Goal: Find specific page/section: Find specific page/section

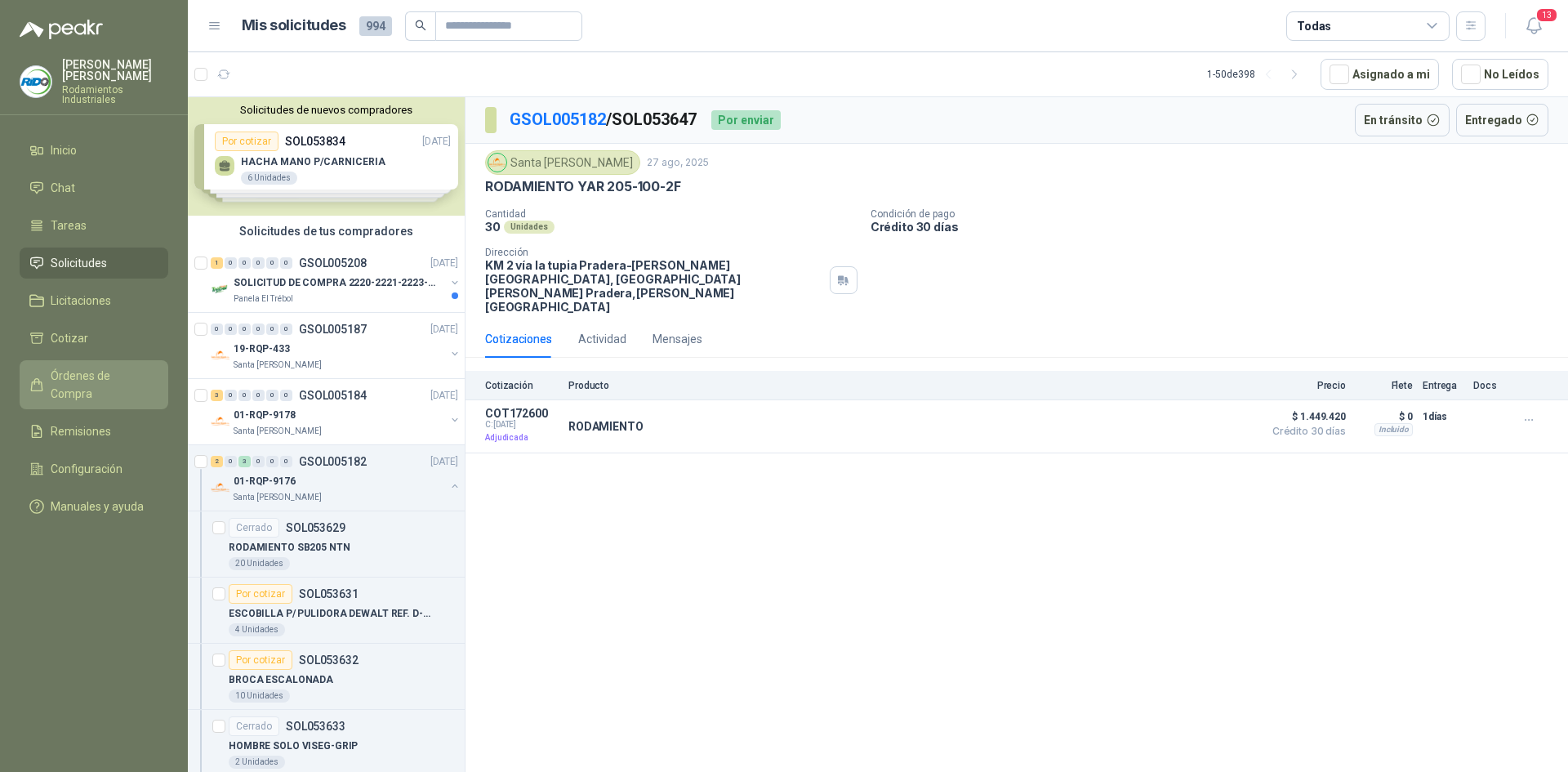
click at [111, 367] on span "Órdenes de Compra" at bounding box center [101, 385] width 102 height 36
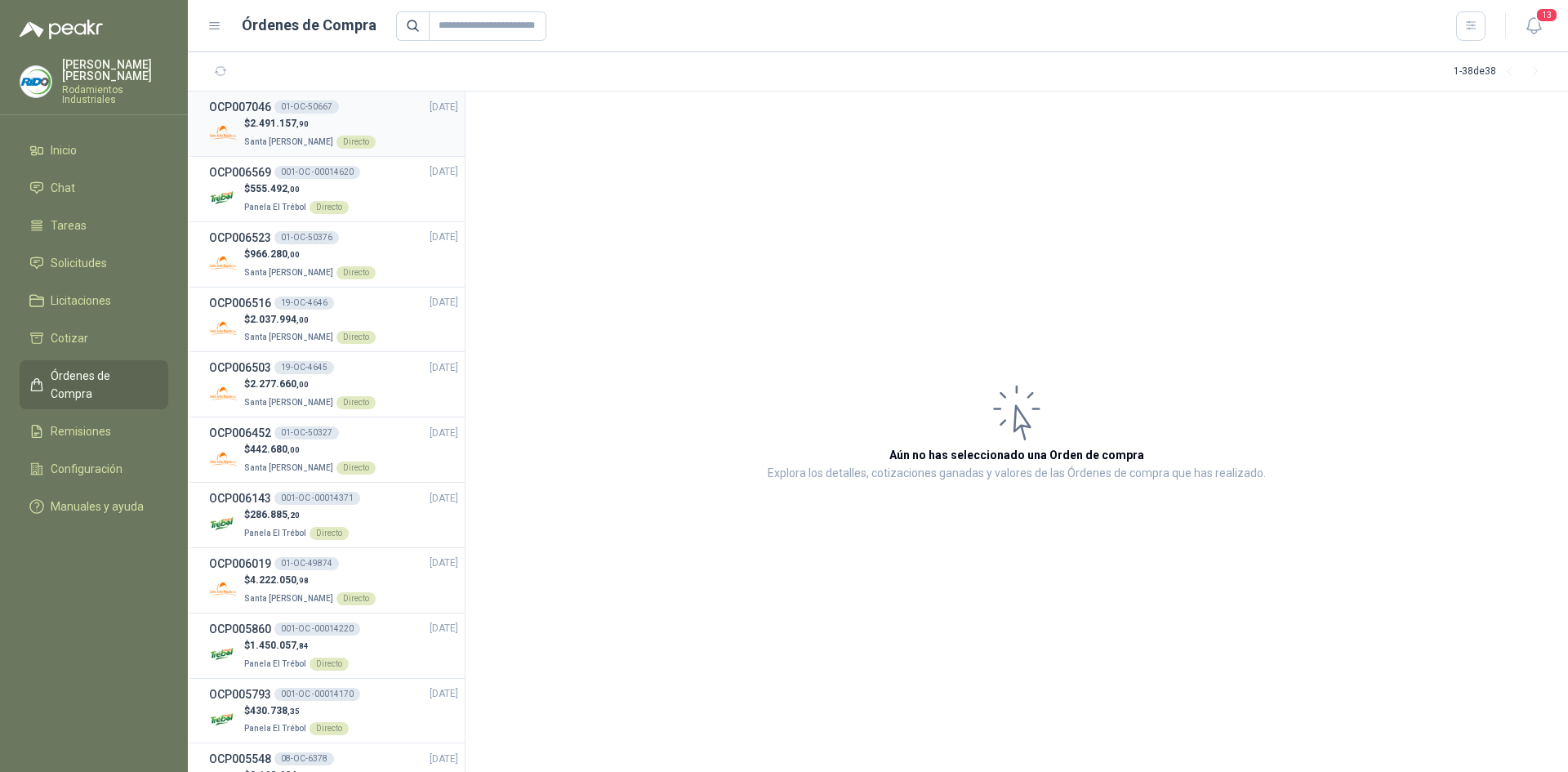
click at [291, 131] on p "Santa [PERSON_NAME] Directo" at bounding box center [309, 140] width 131 height 18
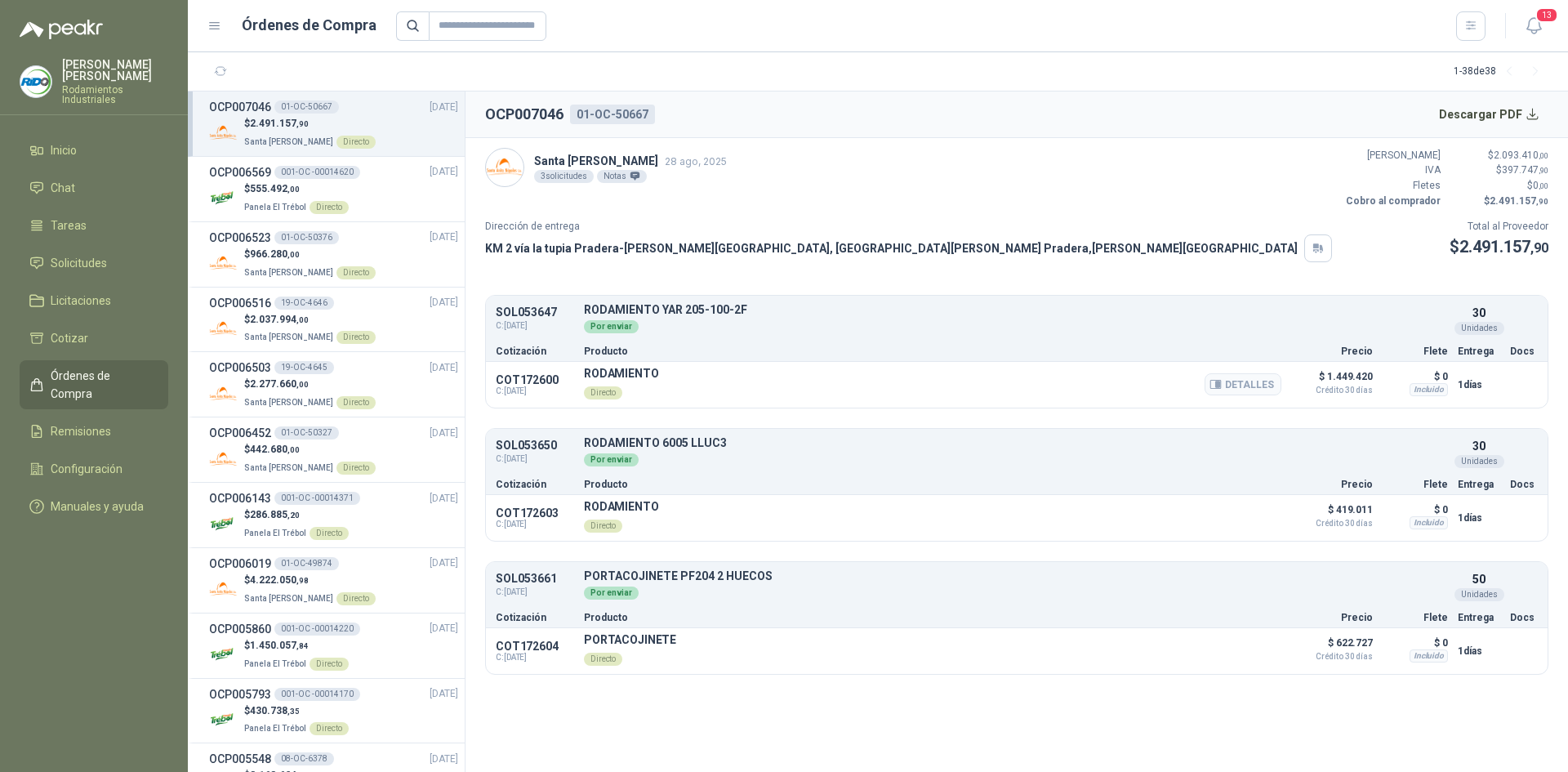
click at [628, 375] on p "RODAMIENTO" at bounding box center [622, 373] width 75 height 13
click at [1231, 385] on button "Detalles" at bounding box center [1244, 385] width 77 height 23
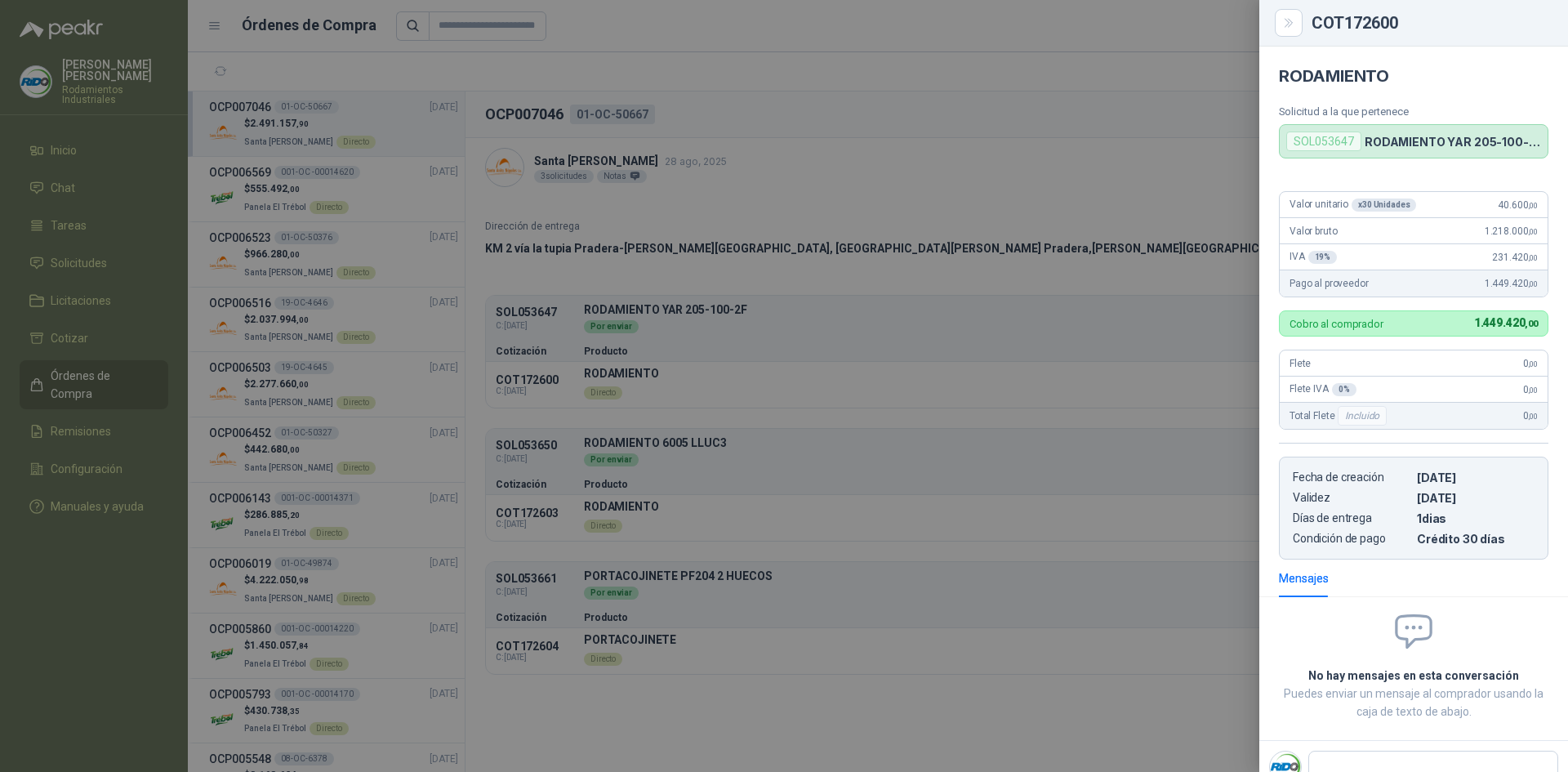
click at [1227, 376] on div at bounding box center [784, 386] width 1568 height 772
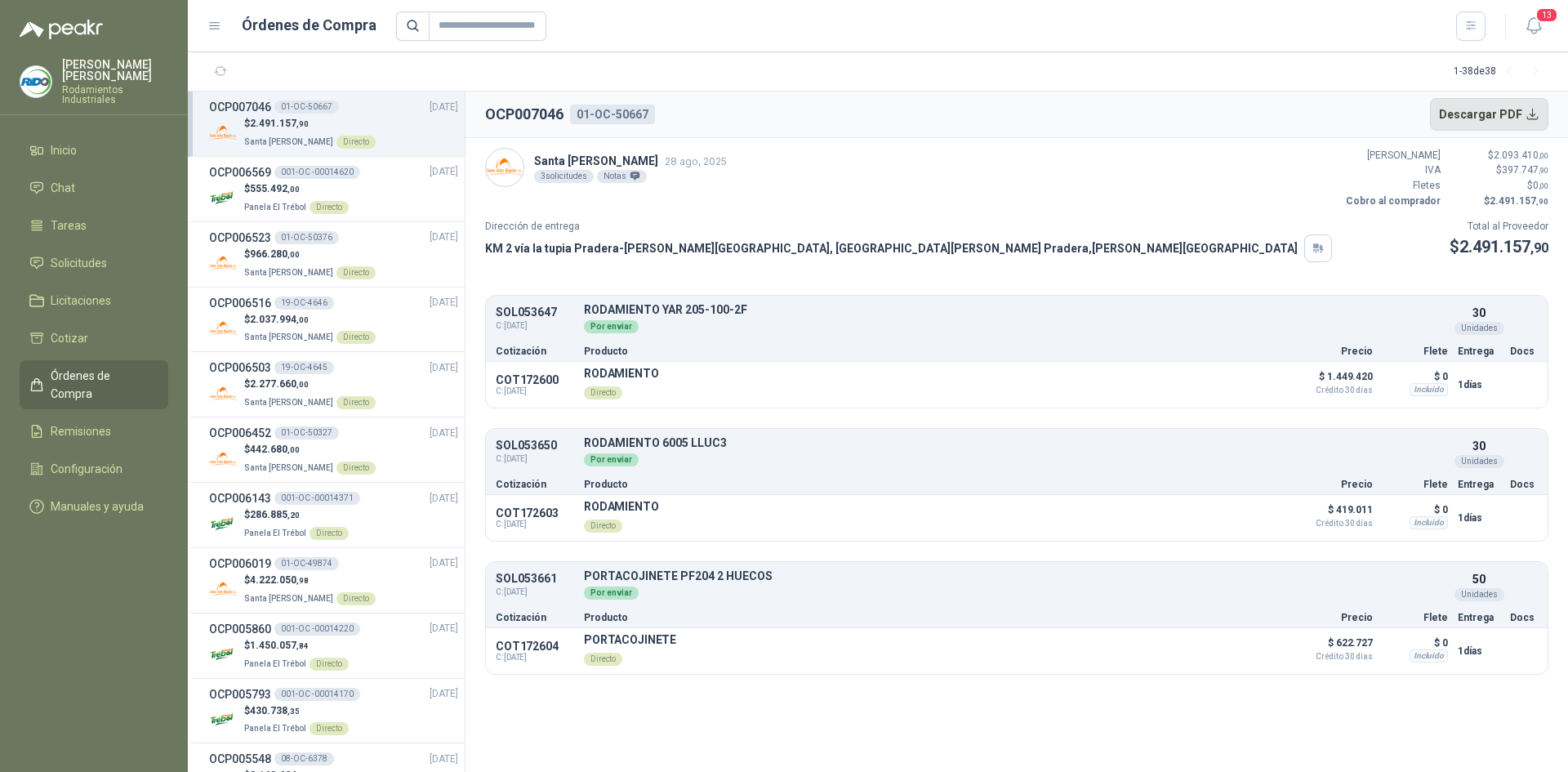
click at [1530, 112] on button "Descargar PDF" at bounding box center [1489, 114] width 119 height 33
click at [113, 254] on li "Solicitudes" at bounding box center [94, 263] width 129 height 18
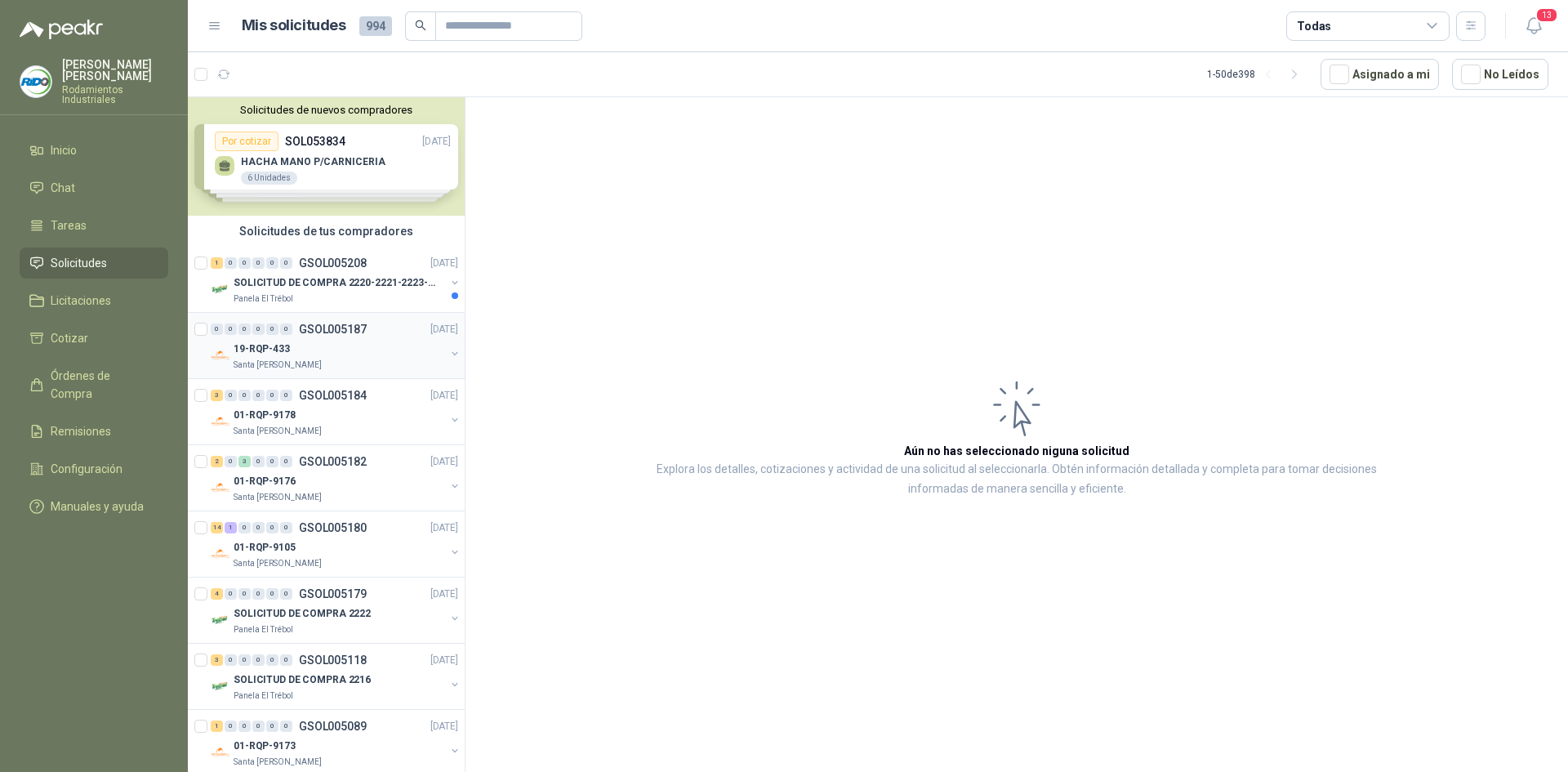
click at [309, 344] on div "19-RQP-433" at bounding box center [339, 348] width 212 height 20
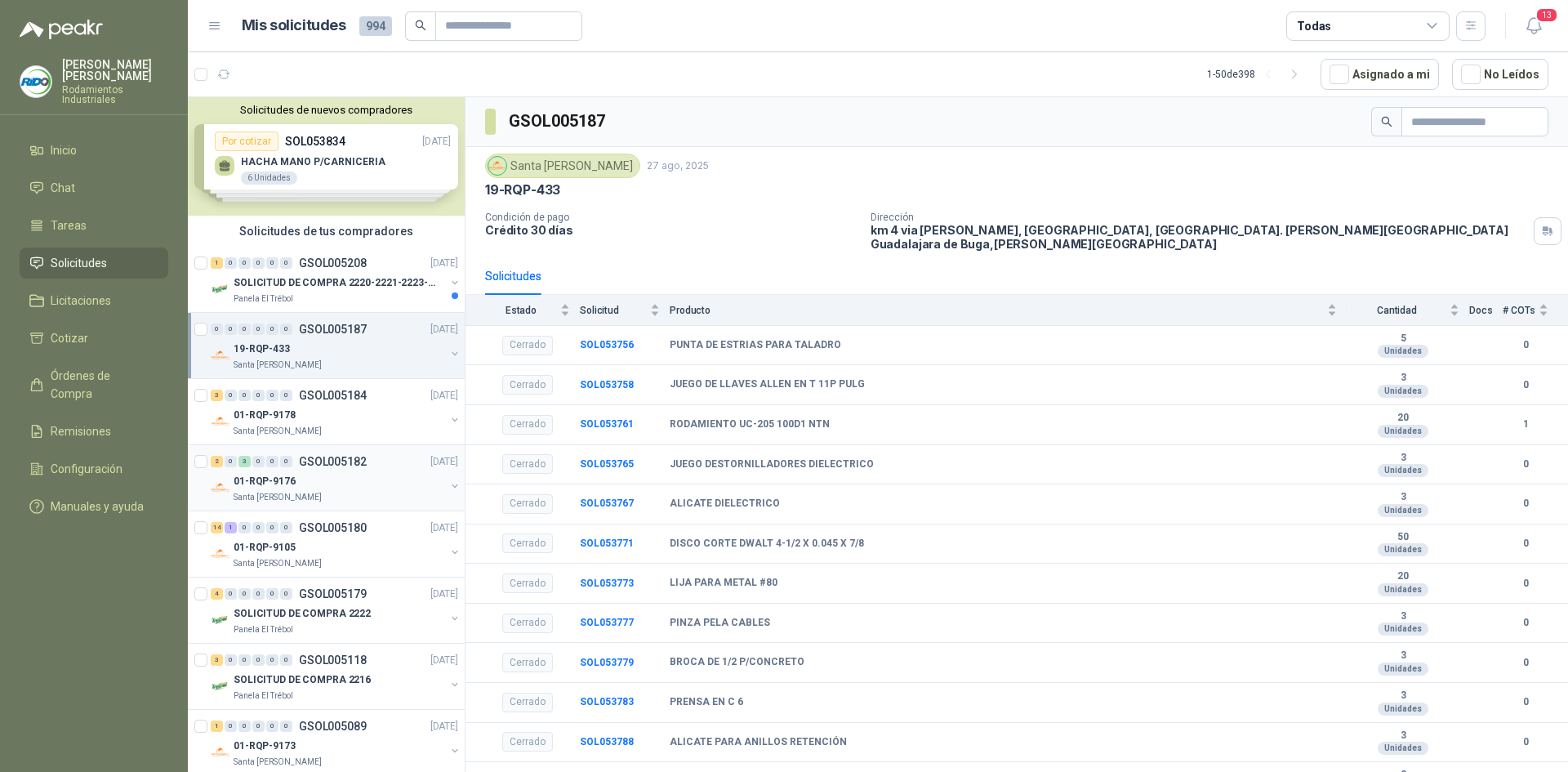
click at [309, 476] on div "01-RQP-9176" at bounding box center [339, 481] width 212 height 20
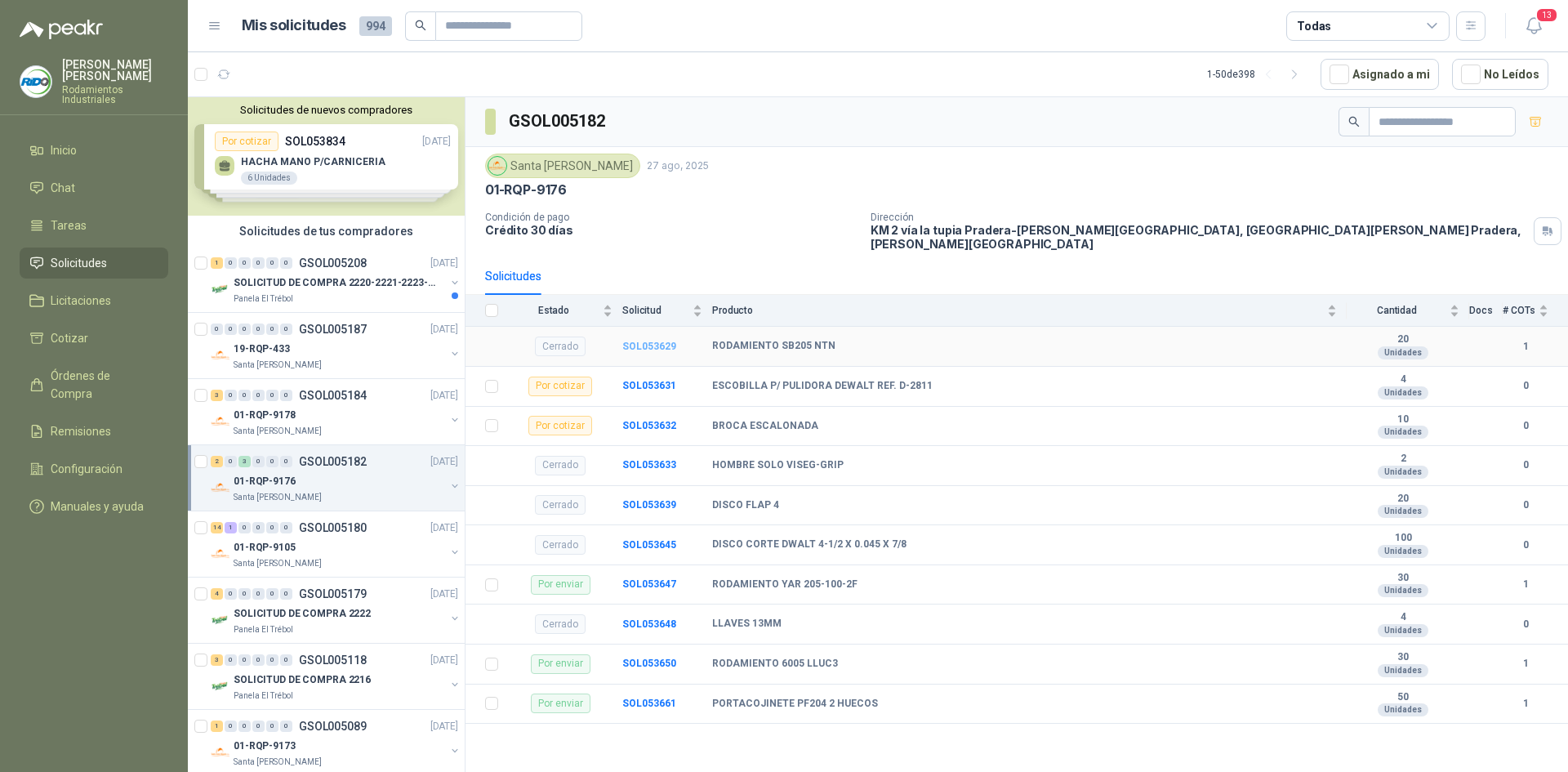
click at [658, 341] on b "SOL053629" at bounding box center [649, 346] width 53 height 11
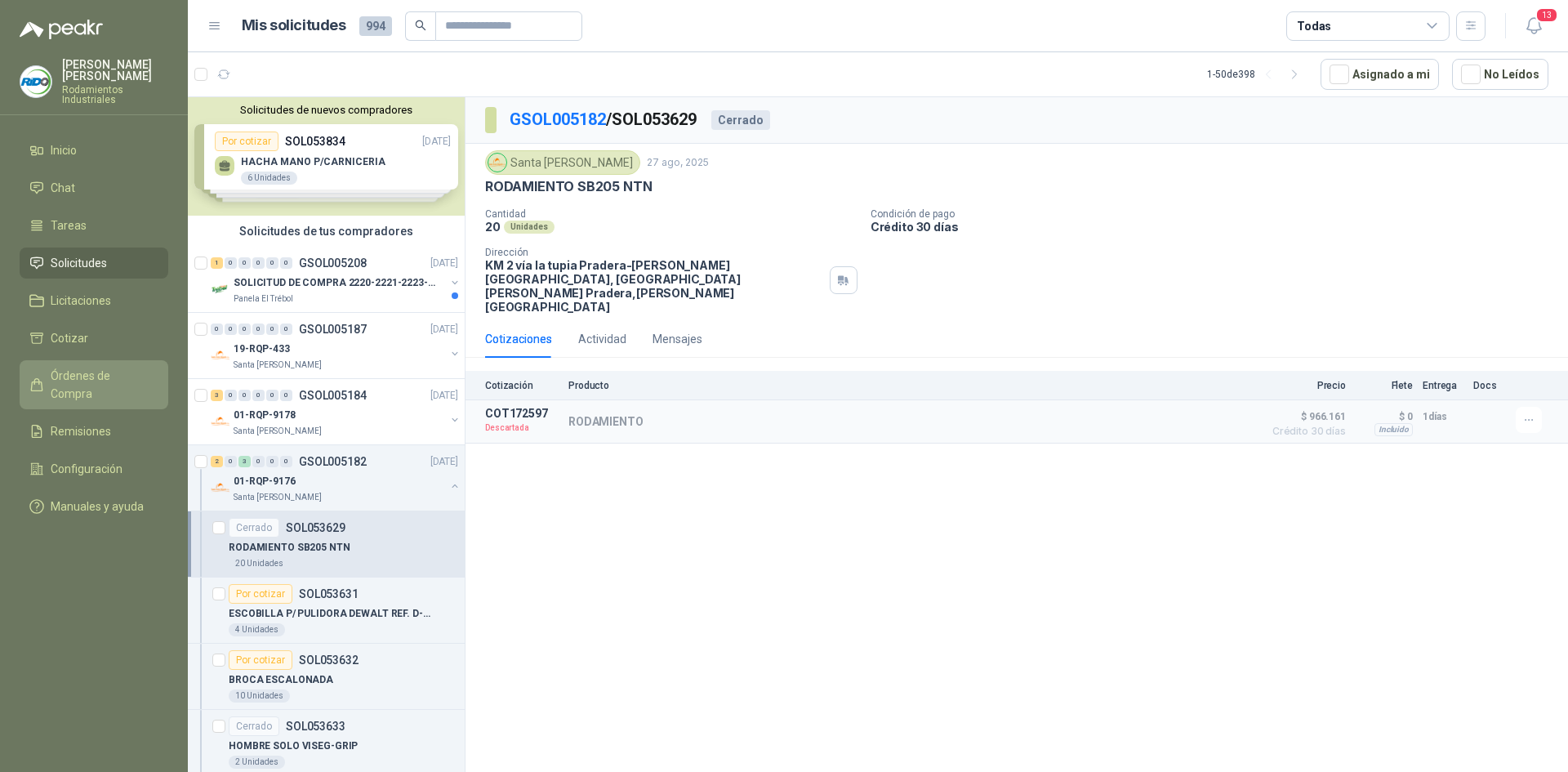
click at [130, 371] on span "Órdenes de Compra" at bounding box center [101, 385] width 102 height 36
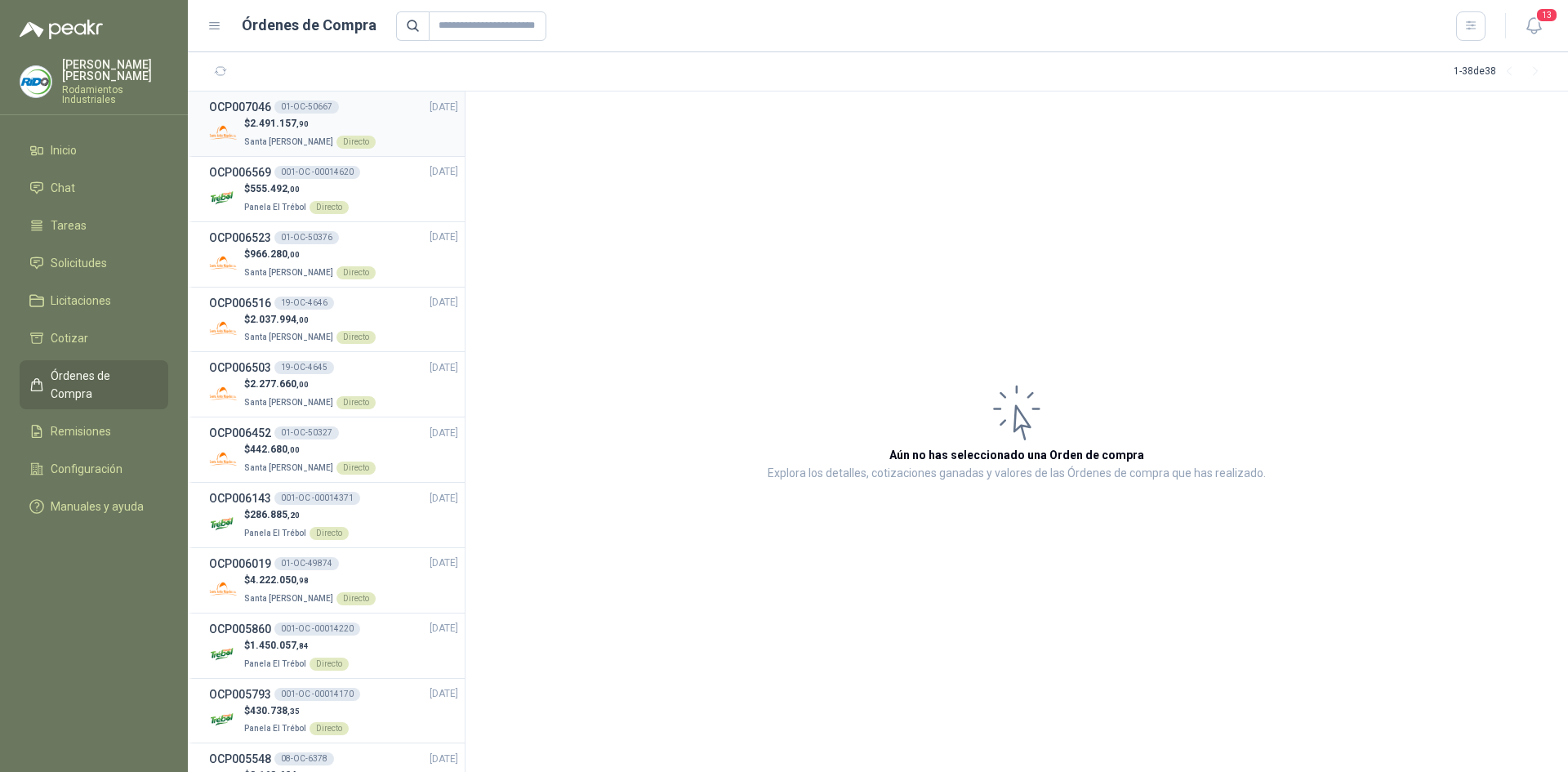
click at [312, 134] on p "Santa [PERSON_NAME] Directo" at bounding box center [309, 140] width 131 height 18
